Goal: Task Accomplishment & Management: Manage account settings

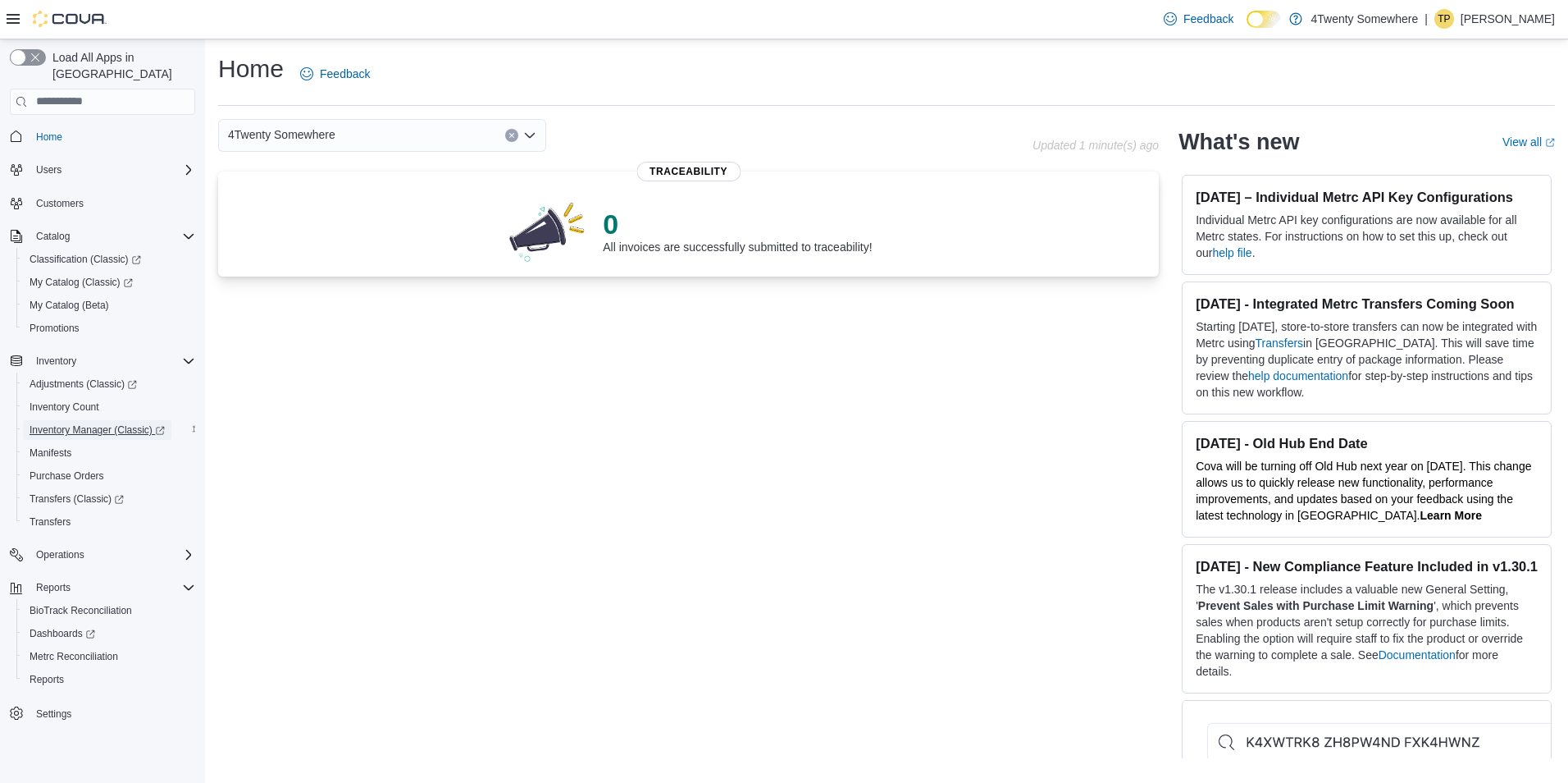
click at [73, 423] on span "Inventory Manager (Classic)" at bounding box center [97, 430] width 135 height 13
click at [61, 322] on span "Promotions" at bounding box center [54, 328] width 50 height 13
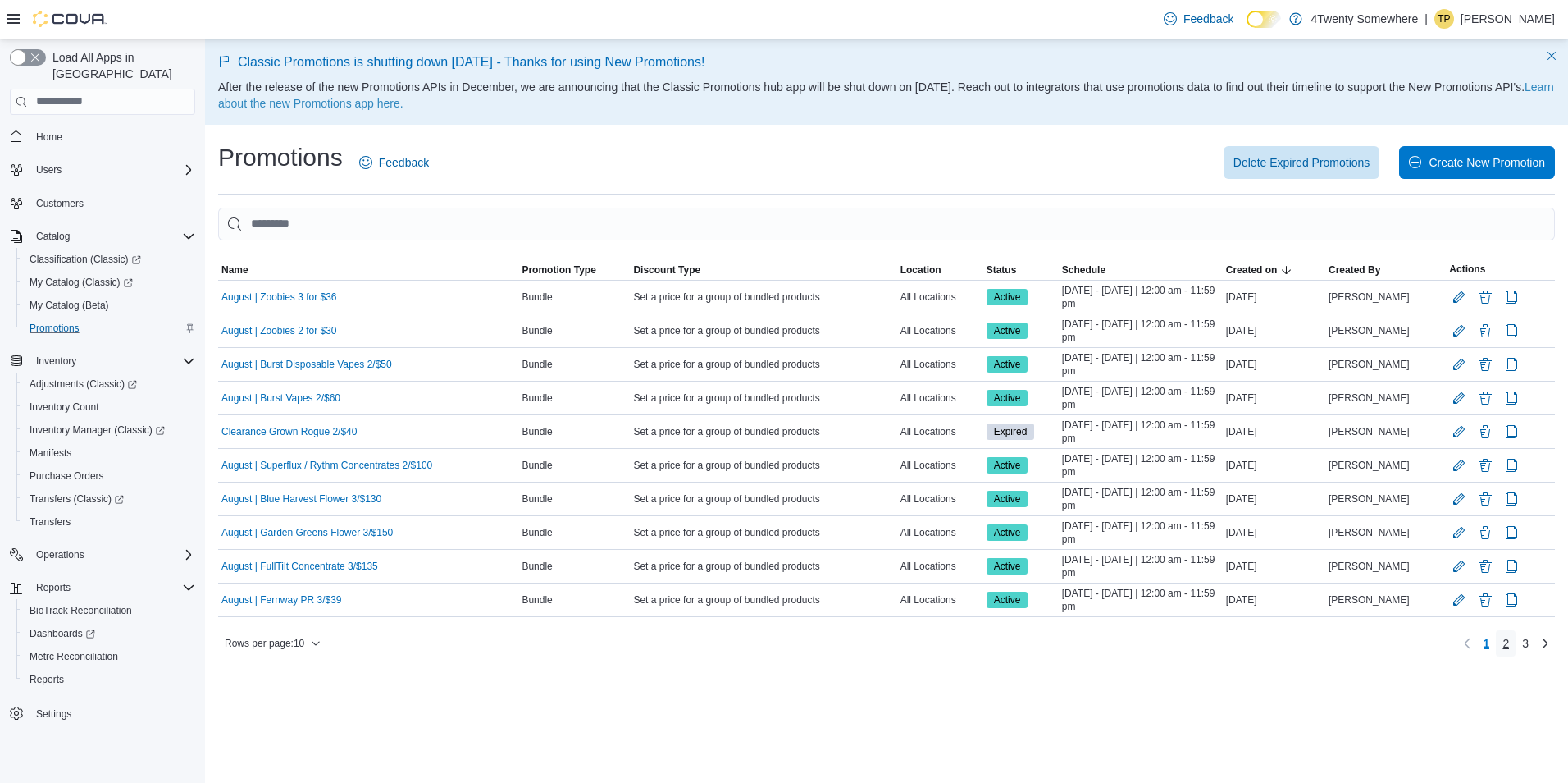
click at [1502, 638] on span "2" at bounding box center [1505, 643] width 7 height 16
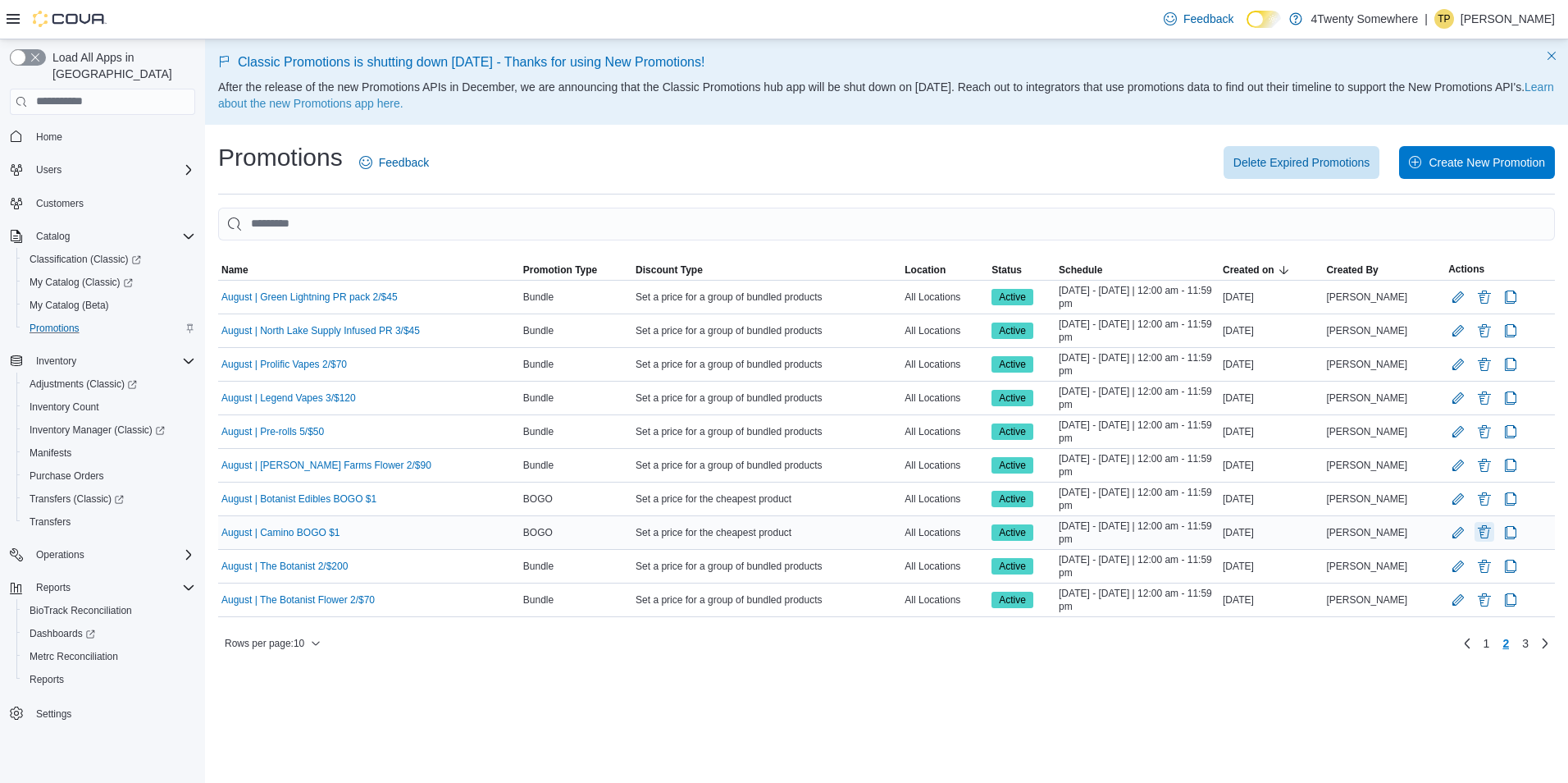
click at [1477, 537] on button "Delete Promotion" at bounding box center [1484, 532] width 20 height 20
click at [1456, 618] on span "Delete" at bounding box center [1434, 616] width 72 height 33
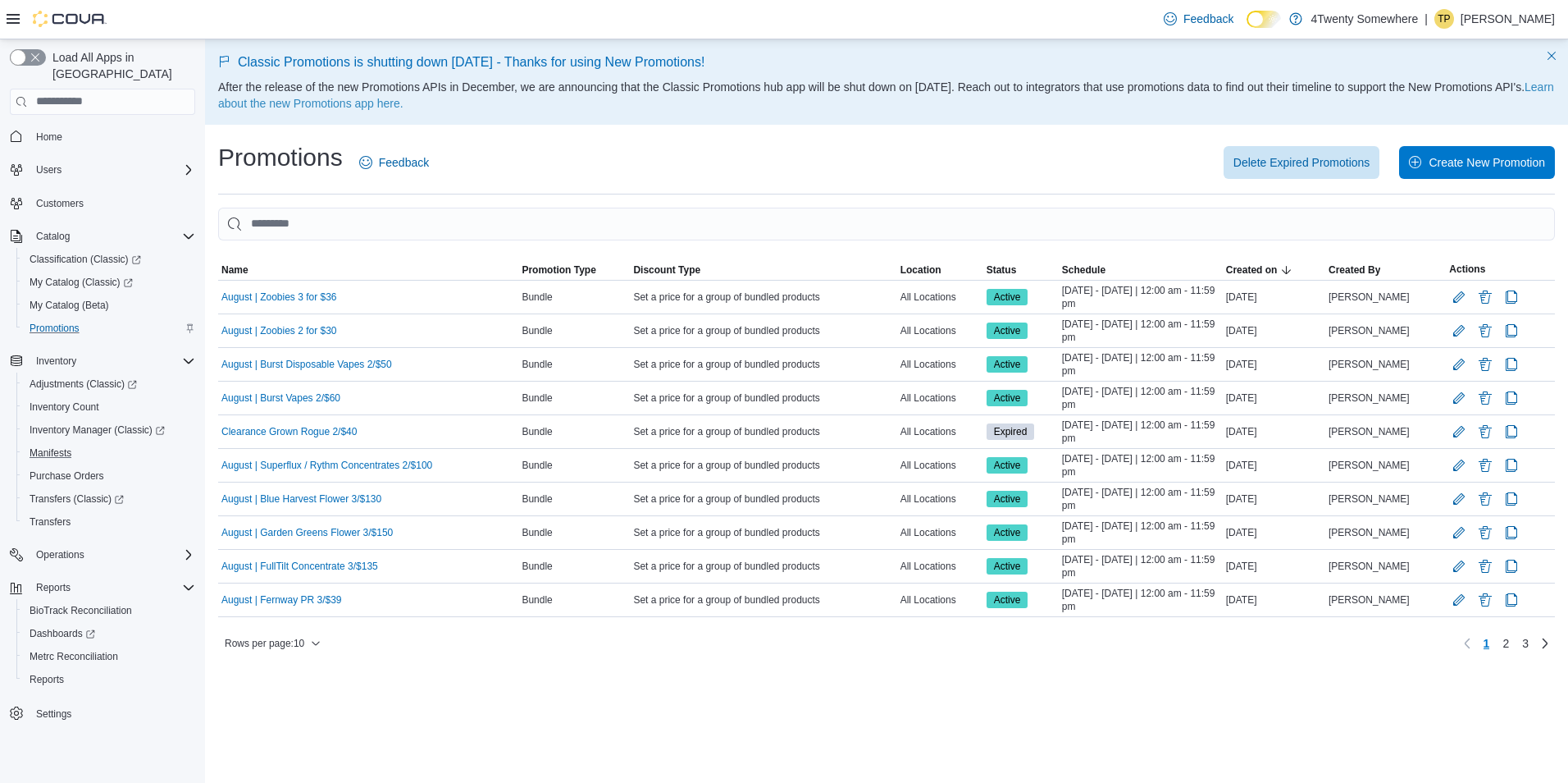
click at [67, 441] on button "Manifests" at bounding box center [108, 453] width 185 height 23
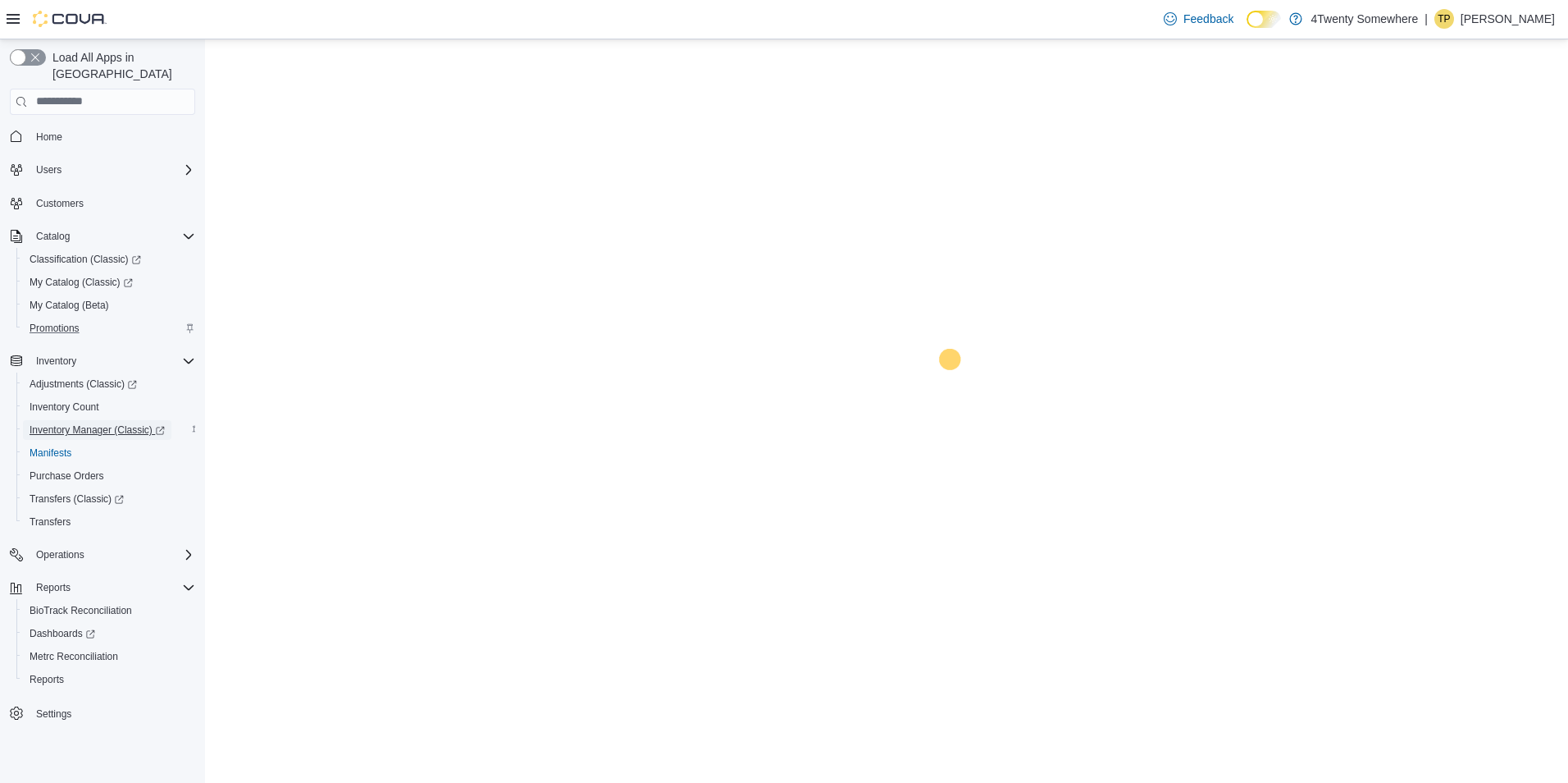
click at [81, 420] on span "Inventory Manager (Classic)" at bounding box center [97, 429] width 135 height 20
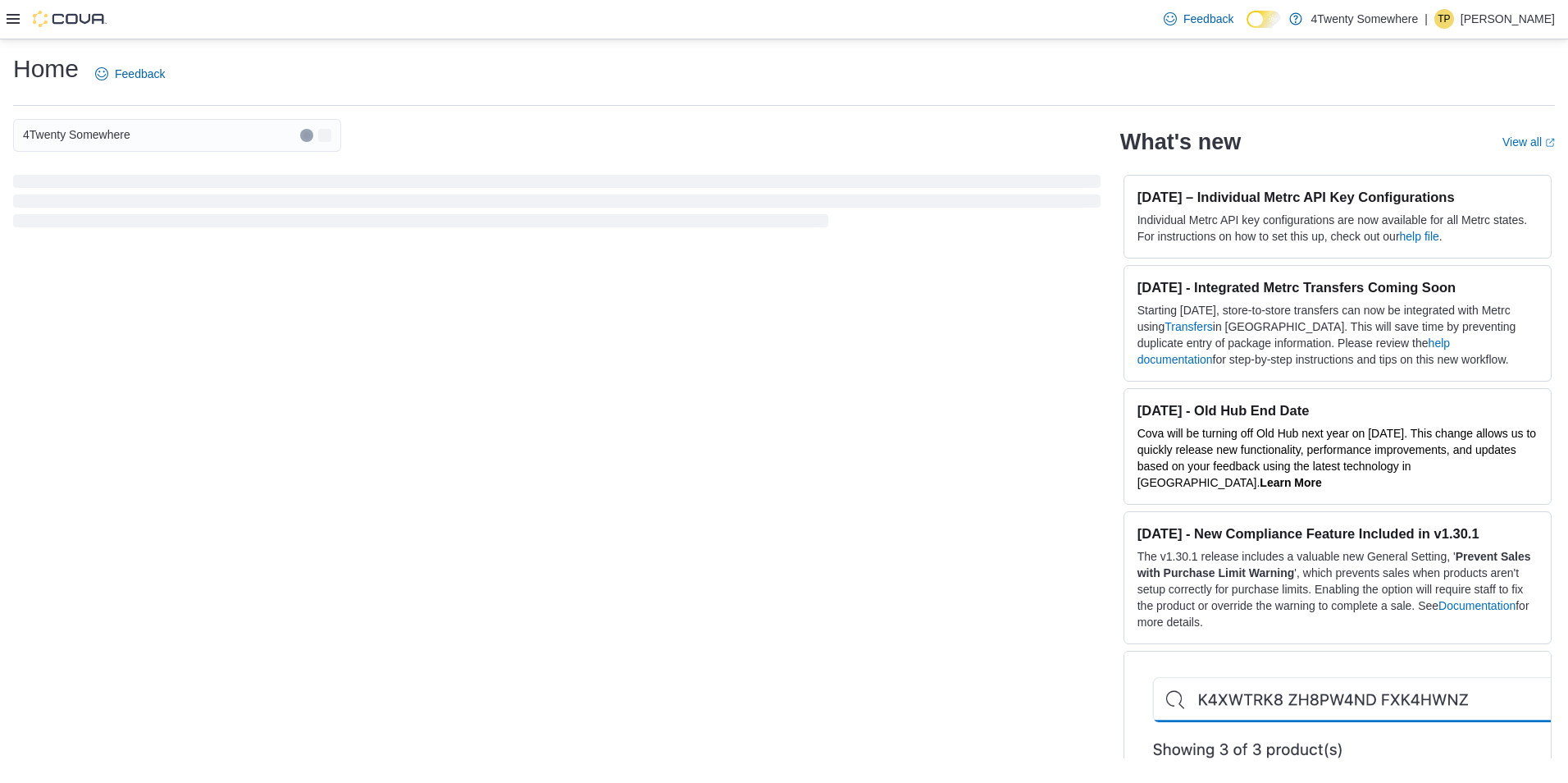
click at [14, 17] on icon at bounding box center [13, 19] width 13 height 13
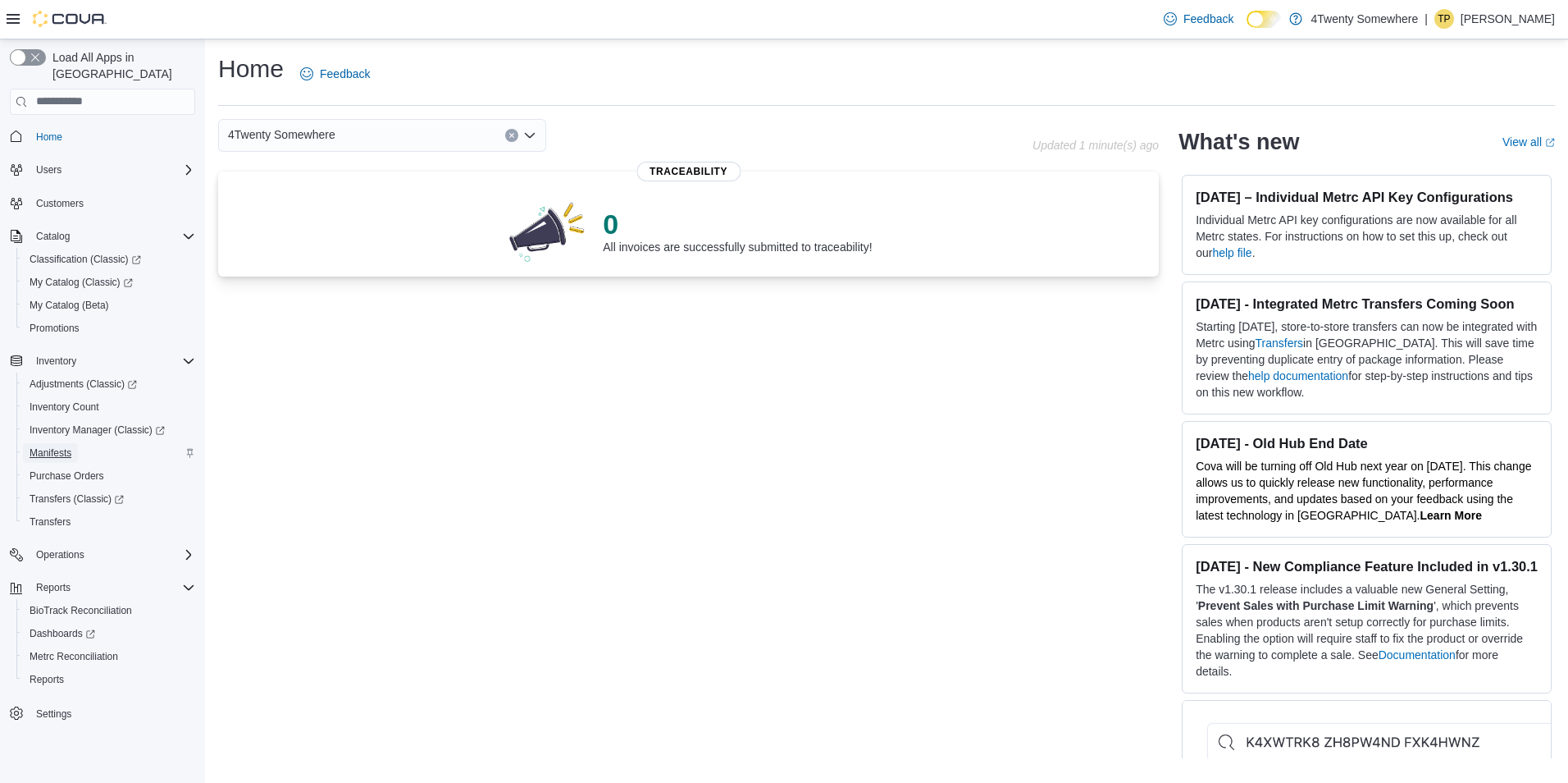
click at [72, 443] on link "Manifests" at bounding box center [50, 453] width 55 height 20
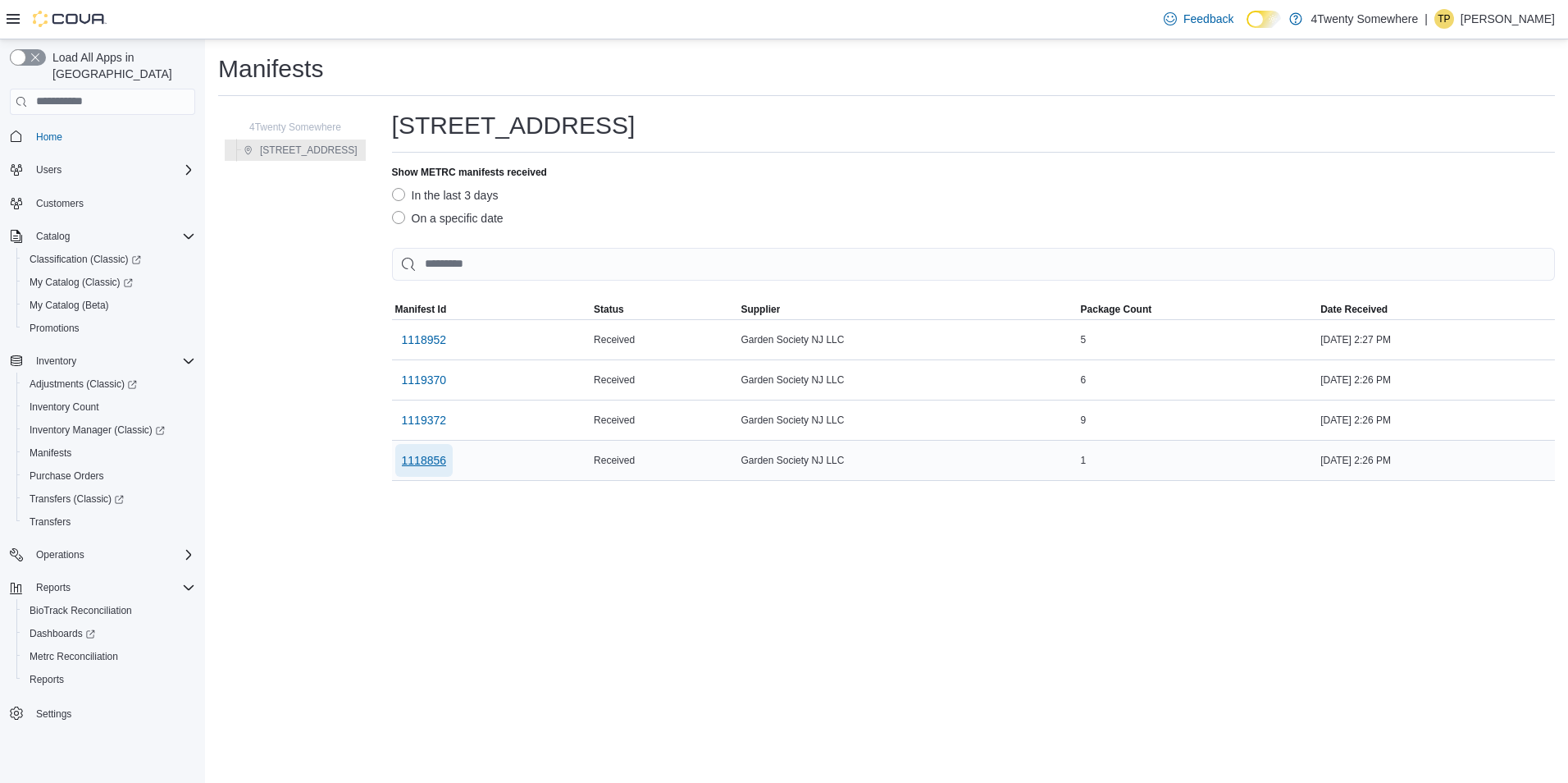
click at [442, 463] on span "1118856" at bounding box center [424, 459] width 45 height 16
